Goal: Find specific page/section: Find specific page/section

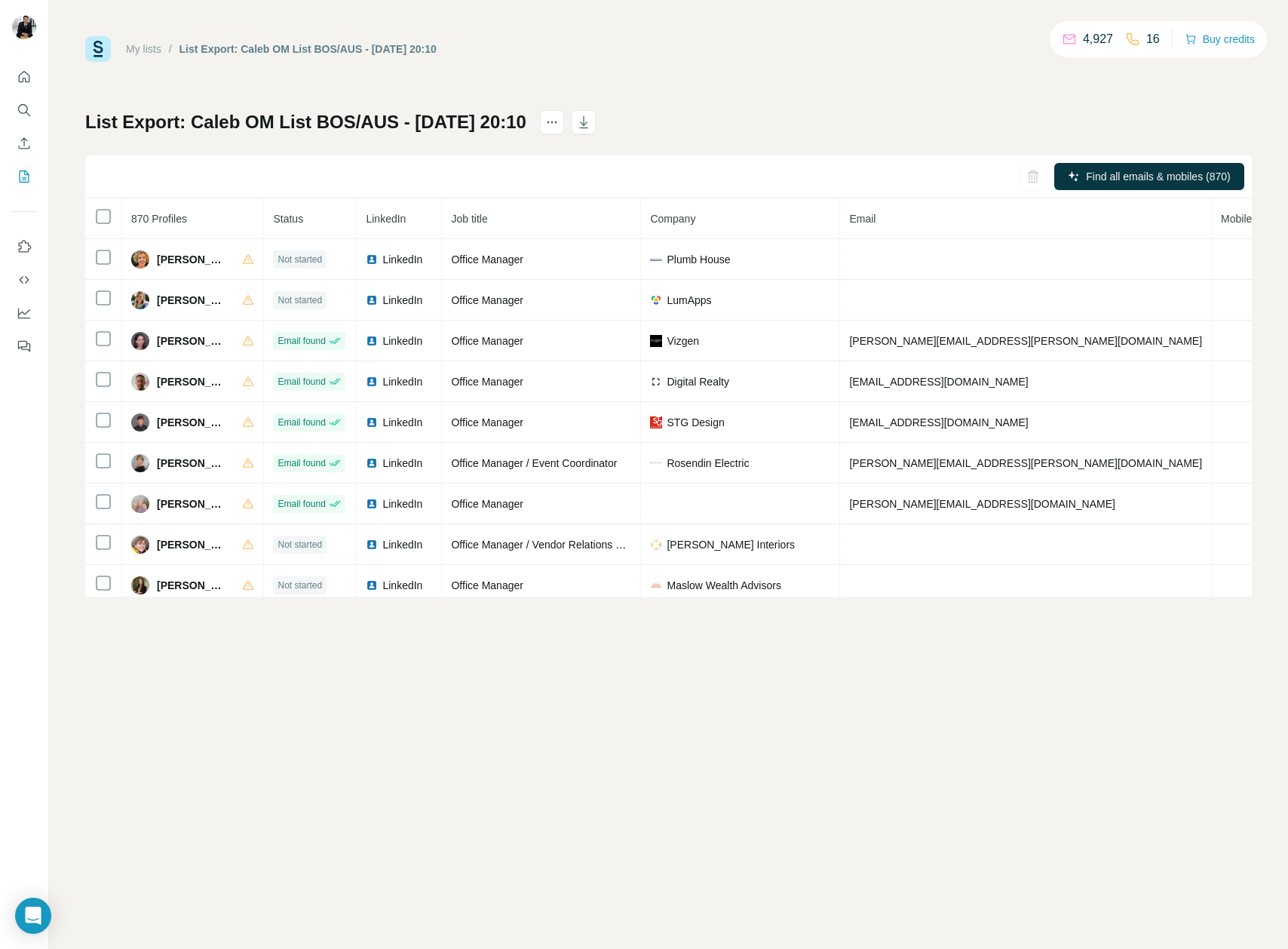
click at [736, 79] on div "My lists / List Export: Caleb OM List BOS/AUS - 03/09/2025 20:10 4,927 16 Buy c…" at bounding box center [668, 316] width 1166 height 561
click at [849, 96] on div "My lists / List Export: Caleb OM List BOS/AUS - 03/09/2025 20:10 4,927 16 Buy c…" at bounding box center [668, 316] width 1166 height 561
click at [24, 178] on icon "My lists" at bounding box center [24, 176] width 15 height 15
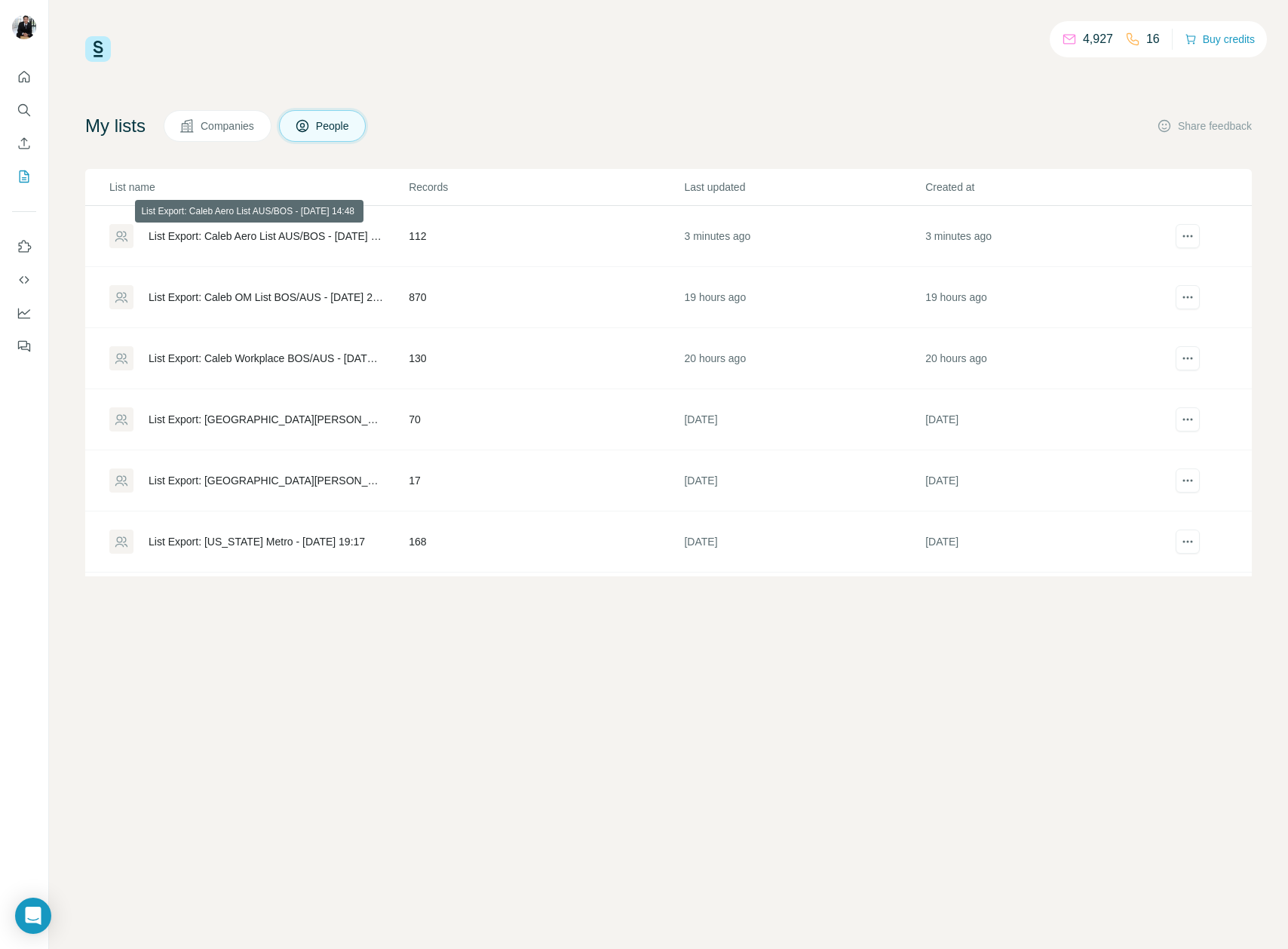
click at [312, 234] on div "List Export: Caleb Aero List AUS/BOS - [DATE] 14:48" at bounding box center [266, 235] width 234 height 15
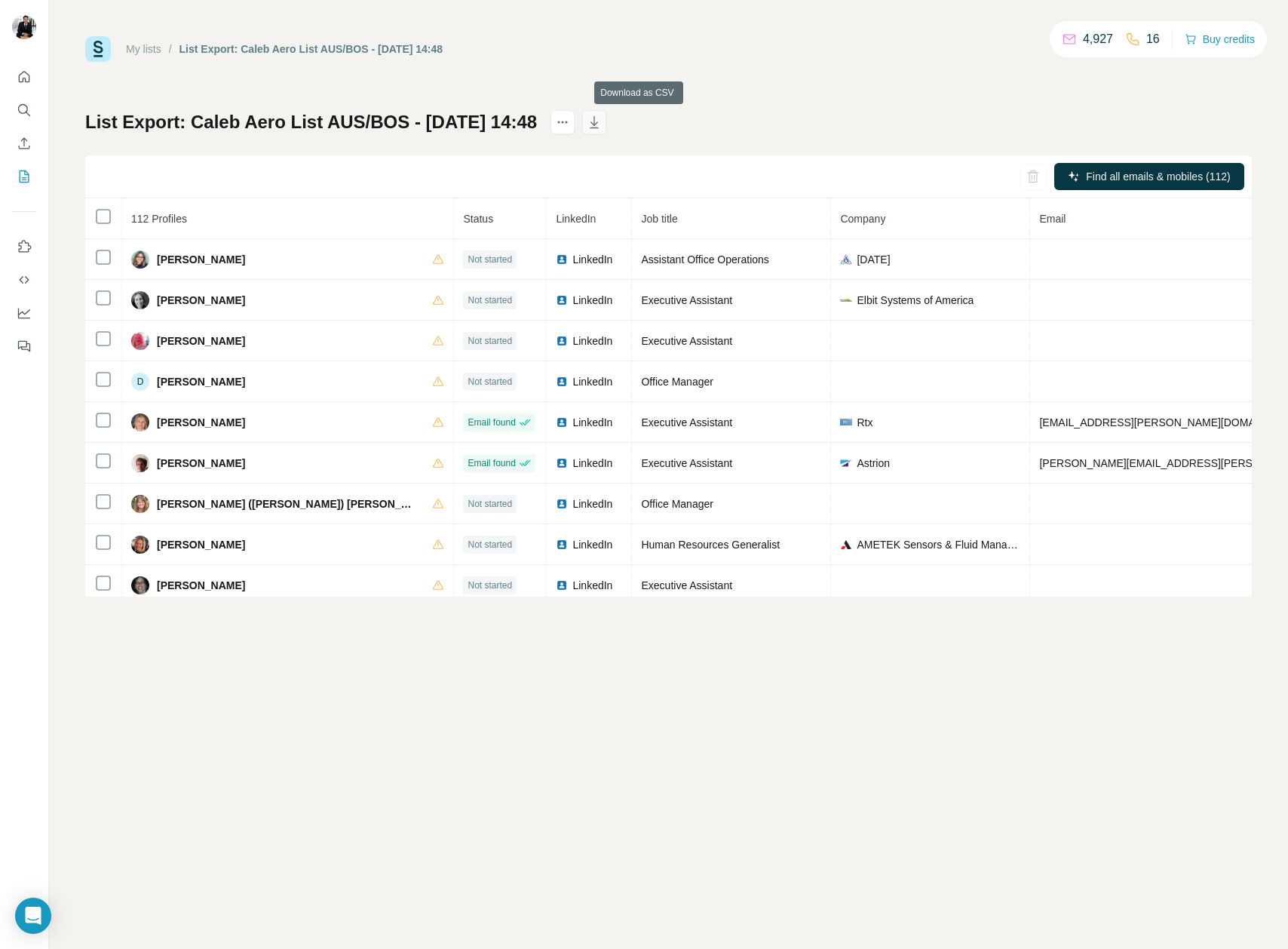
click at [602, 119] on icon "button" at bounding box center [594, 122] width 15 height 15
